Goal: Information Seeking & Learning: Learn about a topic

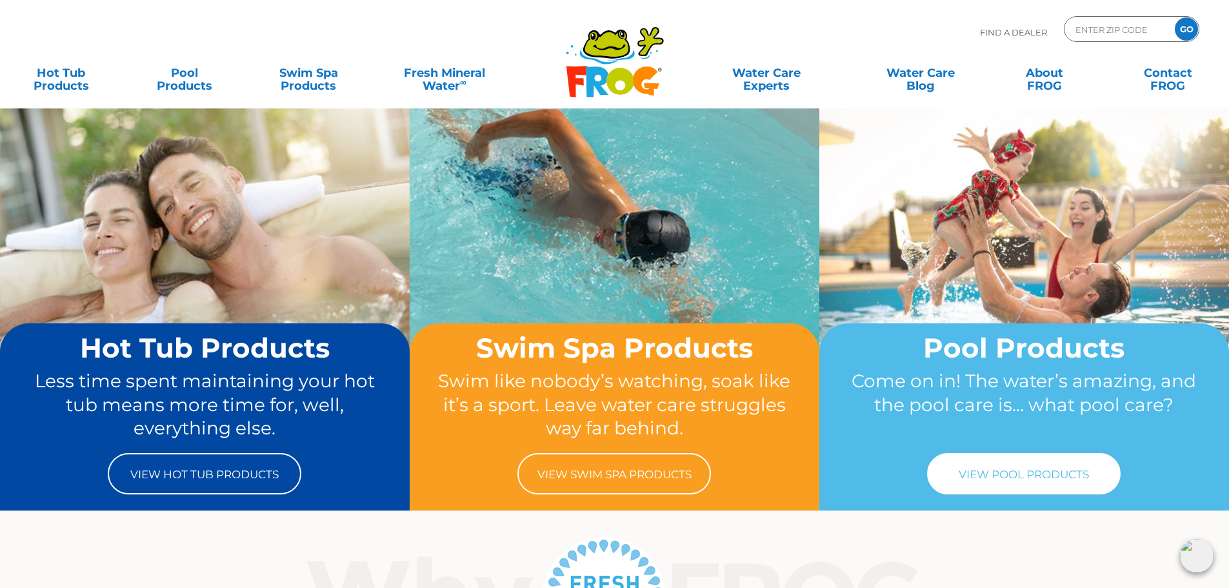
click at [1014, 474] on link "View Pool Products" at bounding box center [1024, 473] width 194 height 41
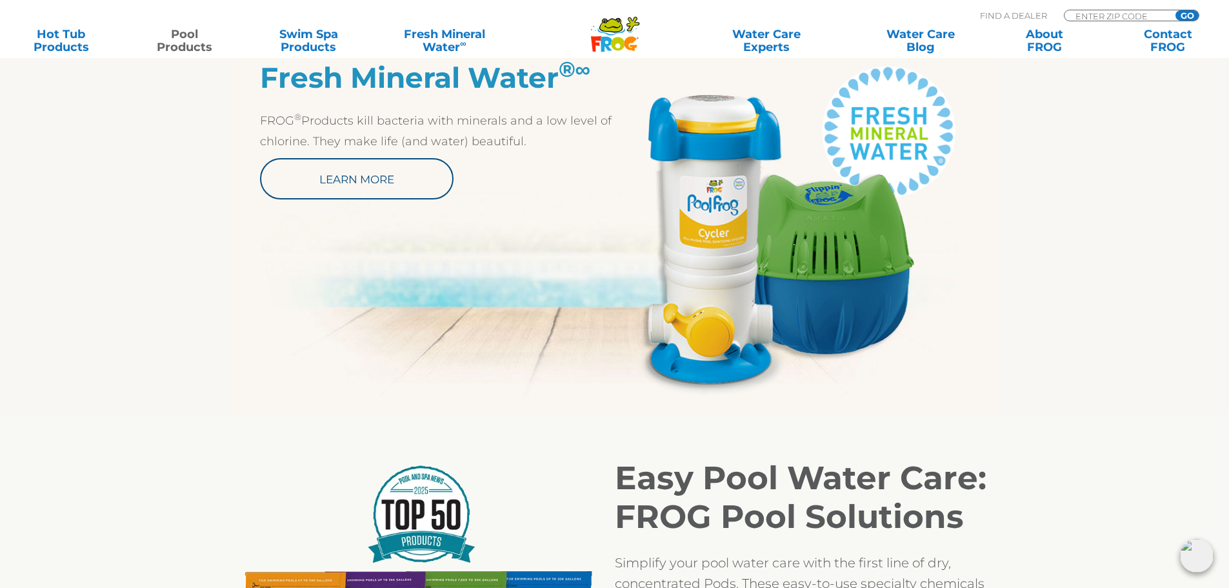
scroll to position [710, 0]
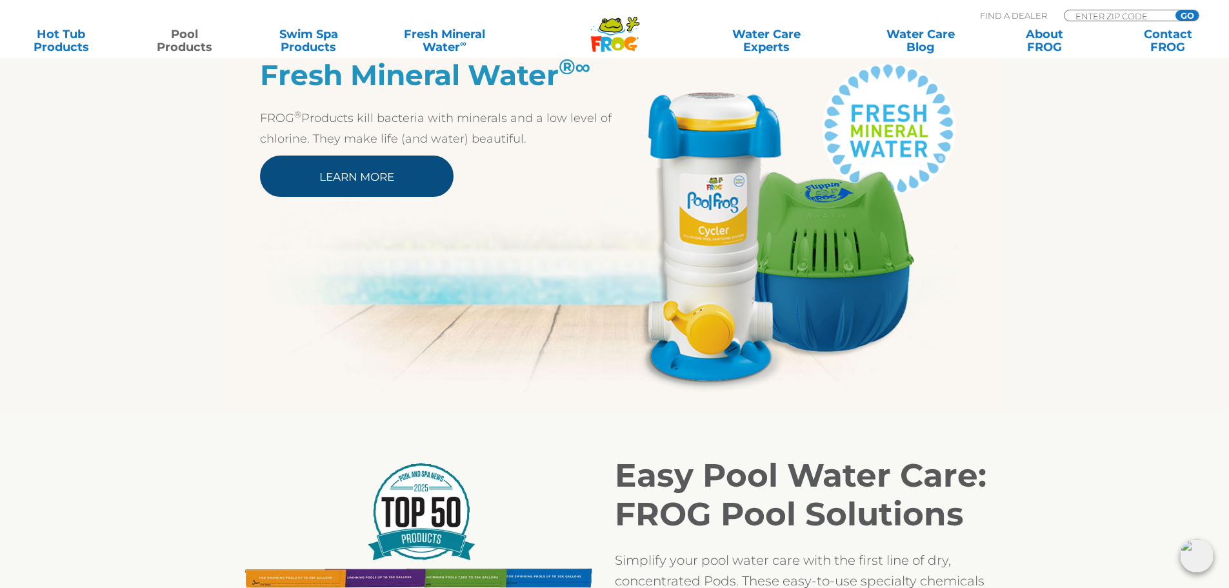
click at [410, 168] on link "Learn More" at bounding box center [357, 176] width 194 height 41
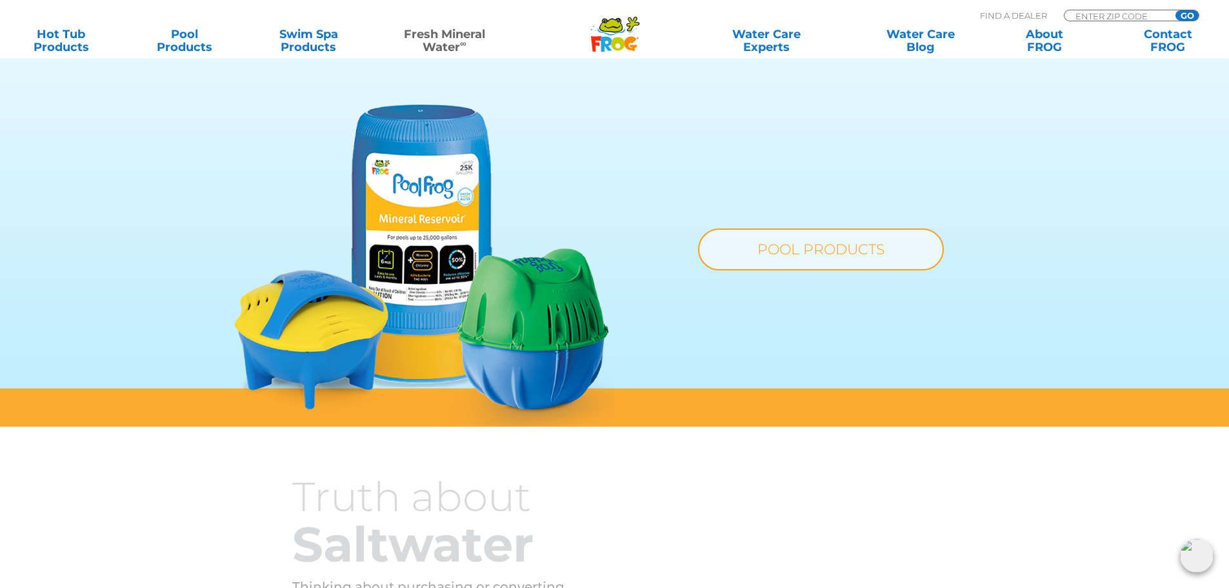
scroll to position [968, 0]
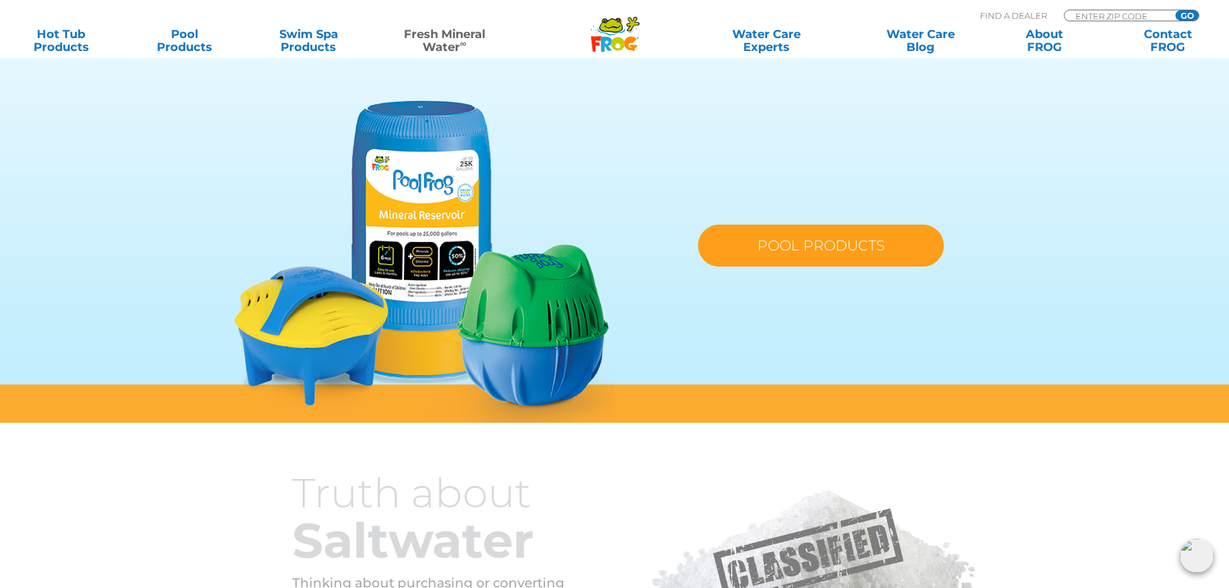
click at [854, 237] on link "POOL PRODUCTS" at bounding box center [821, 246] width 246 height 42
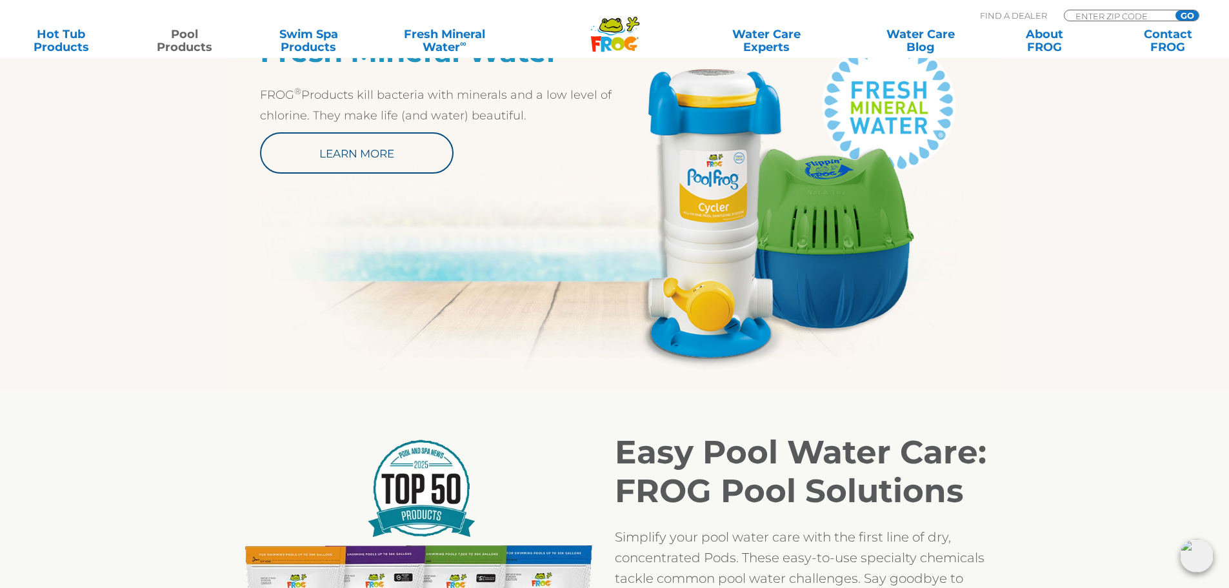
scroll to position [903, 0]
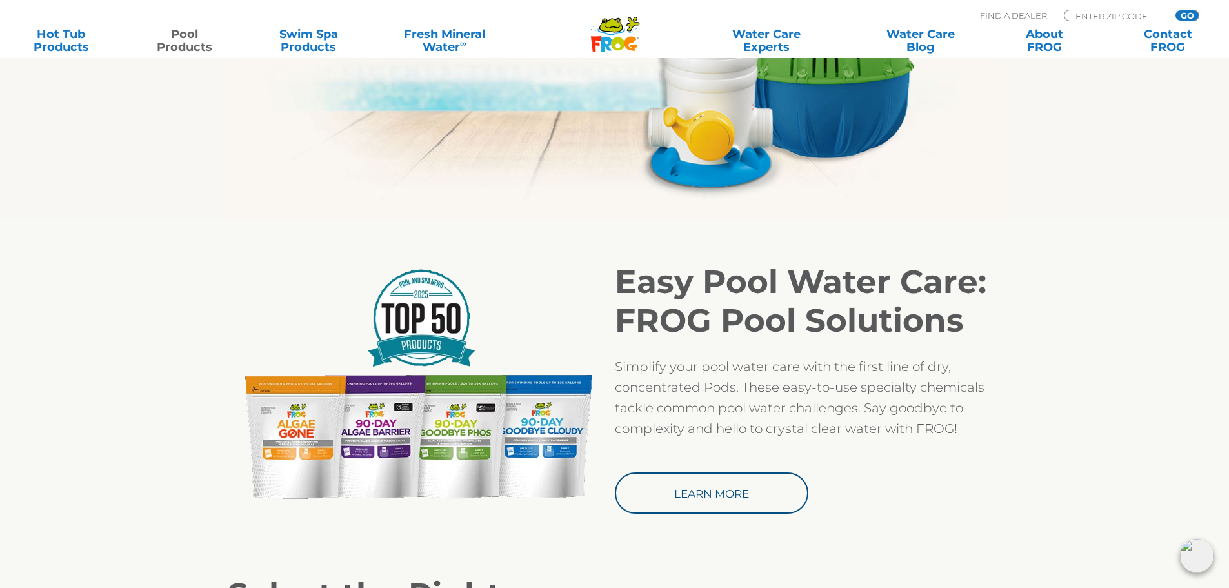
click at [721, 145] on img at bounding box center [792, 31] width 355 height 334
click at [716, 108] on img at bounding box center [792, 31] width 355 height 334
click at [761, 117] on img at bounding box center [792, 31] width 355 height 334
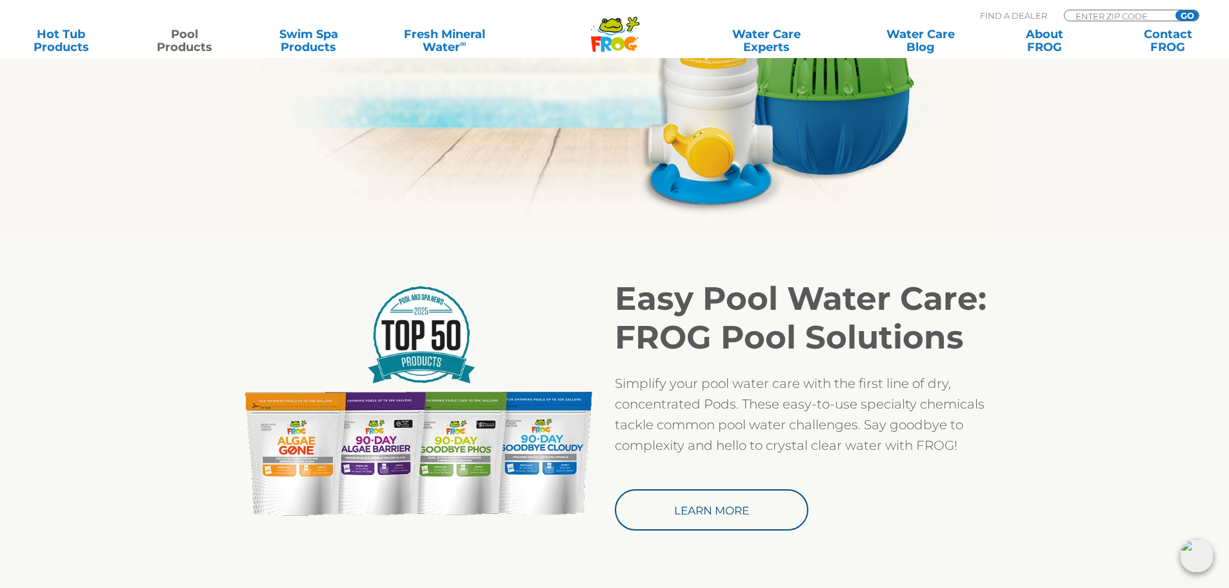
scroll to position [710, 0]
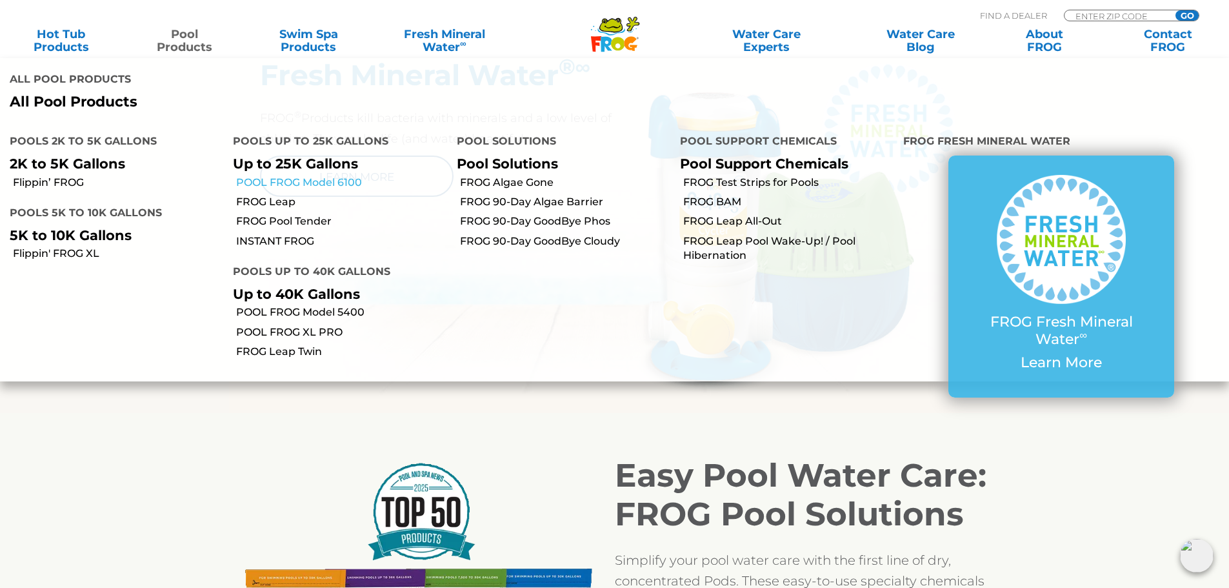
click at [243, 176] on link "POOL FROG Model 6100" at bounding box center [341, 183] width 210 height 14
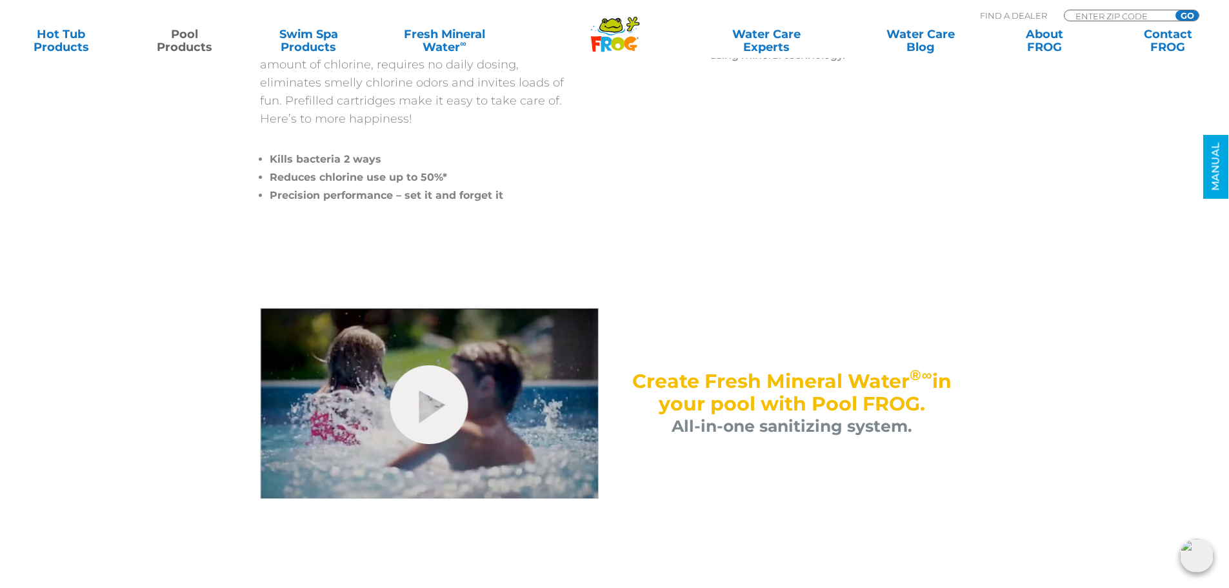
scroll to position [452, 0]
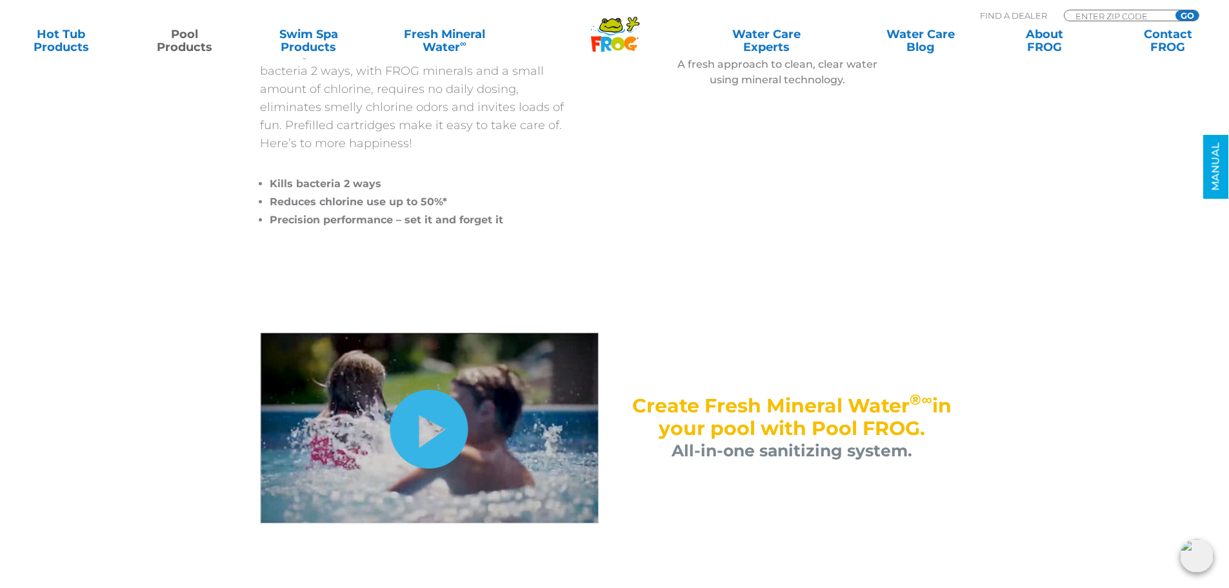
click at [432, 433] on link "hide-me" at bounding box center [429, 429] width 78 height 79
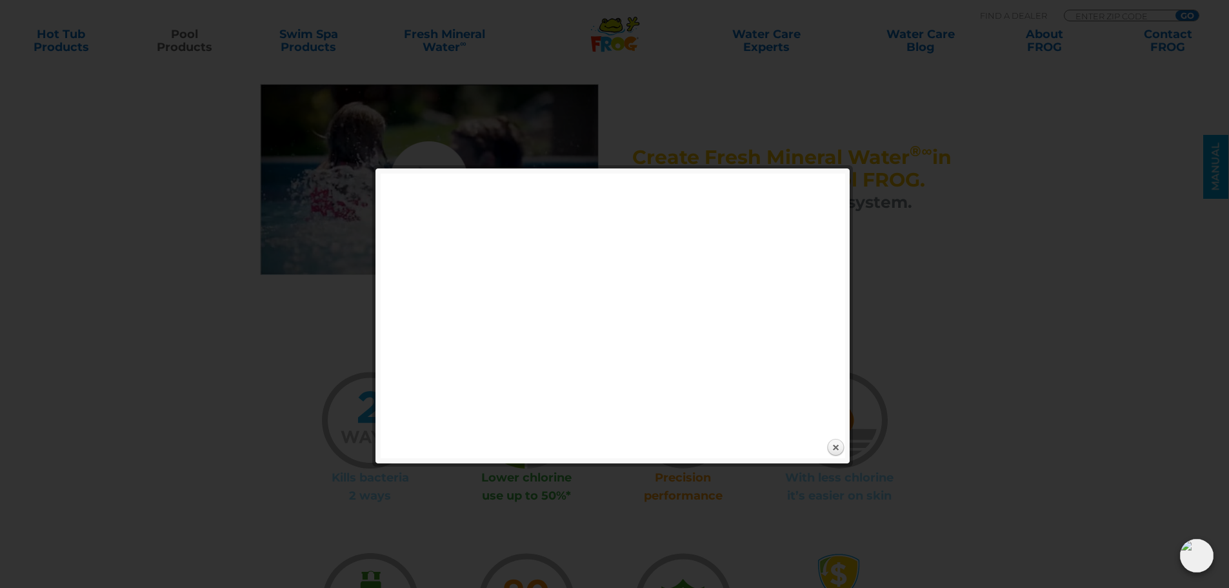
scroll to position [710, 0]
